Goal: Information Seeking & Learning: Understand process/instructions

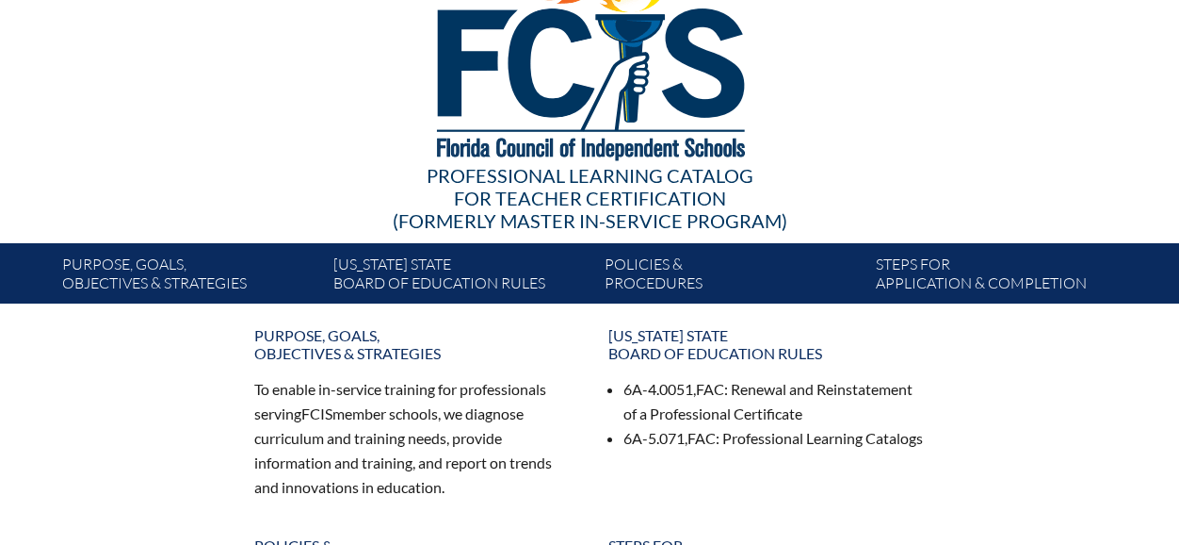
scroll to position [110, 0]
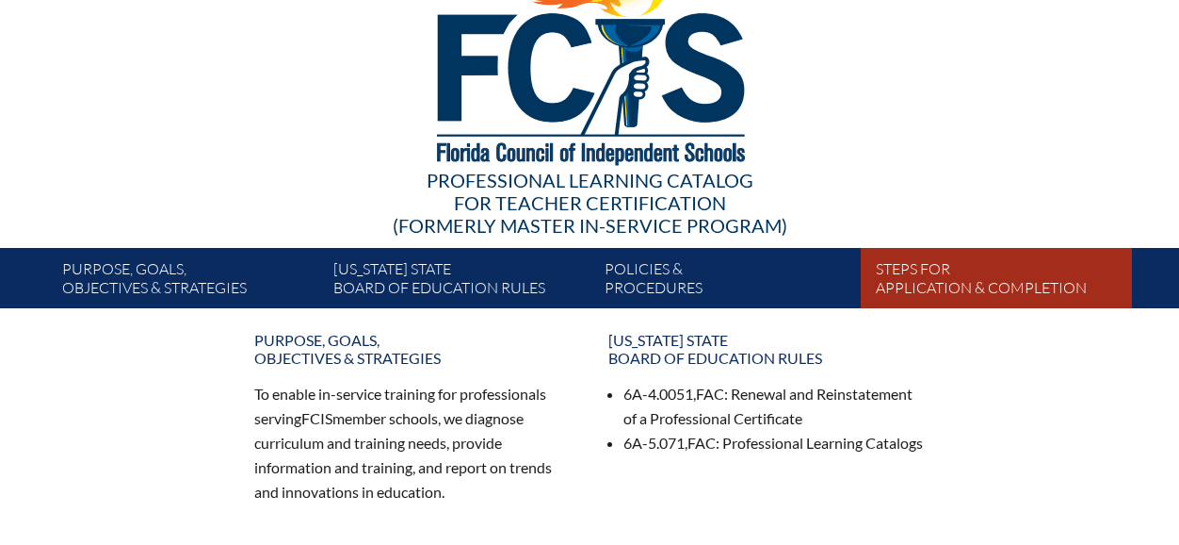
click at [913, 272] on link "Steps for application & completion" at bounding box center [1004, 281] width 271 height 53
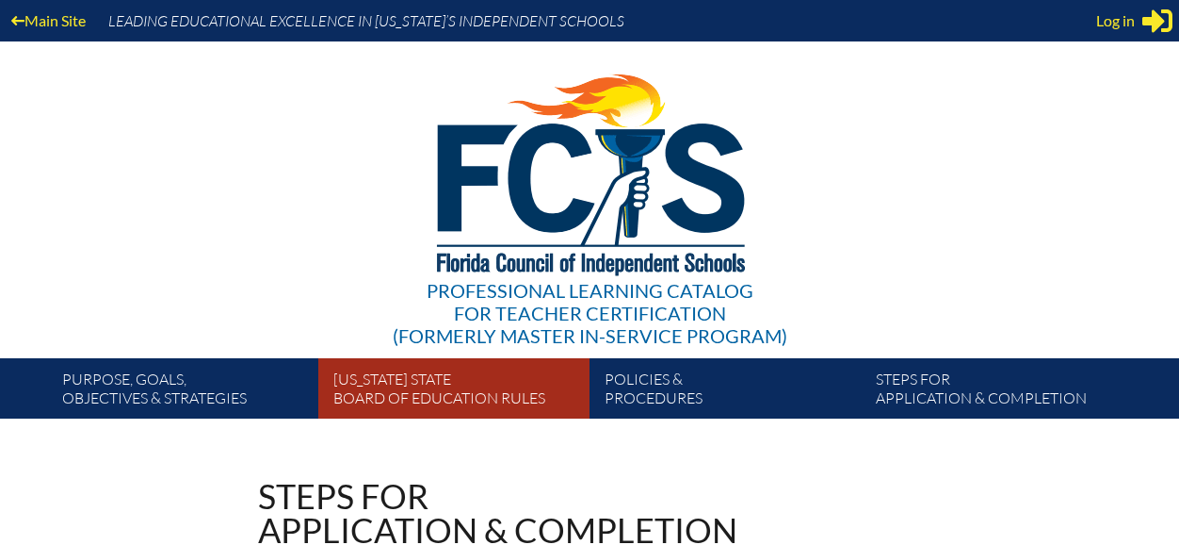
click at [471, 387] on link "[US_STATE] State Board of Education rules" at bounding box center [461, 392] width 271 height 53
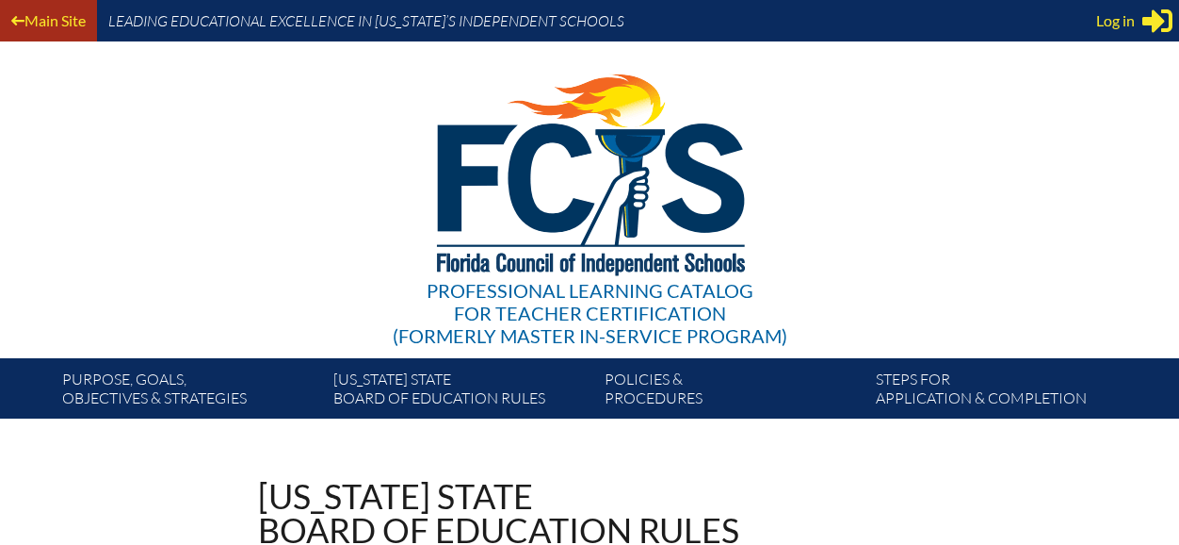
click at [69, 22] on link "Main Site" at bounding box center [48, 20] width 89 height 25
